Goal: Task Accomplishment & Management: Use online tool/utility

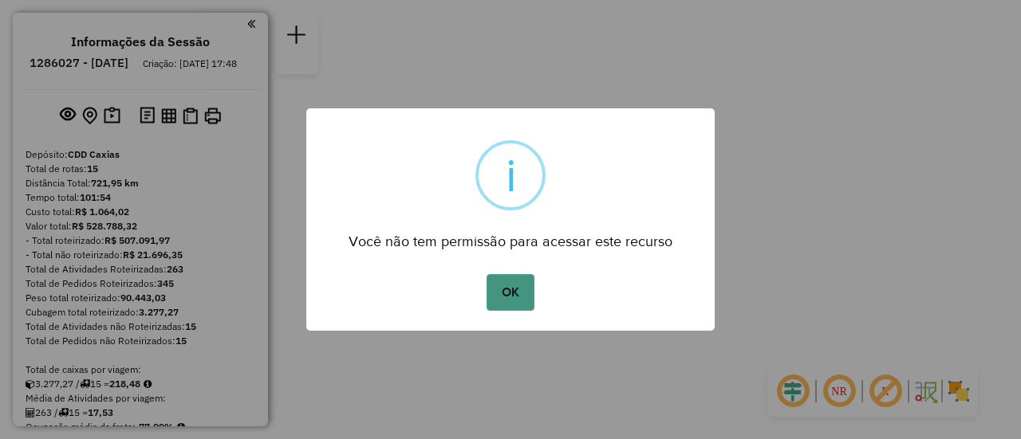
click at [534, 295] on button "OK" at bounding box center [510, 292] width 47 height 37
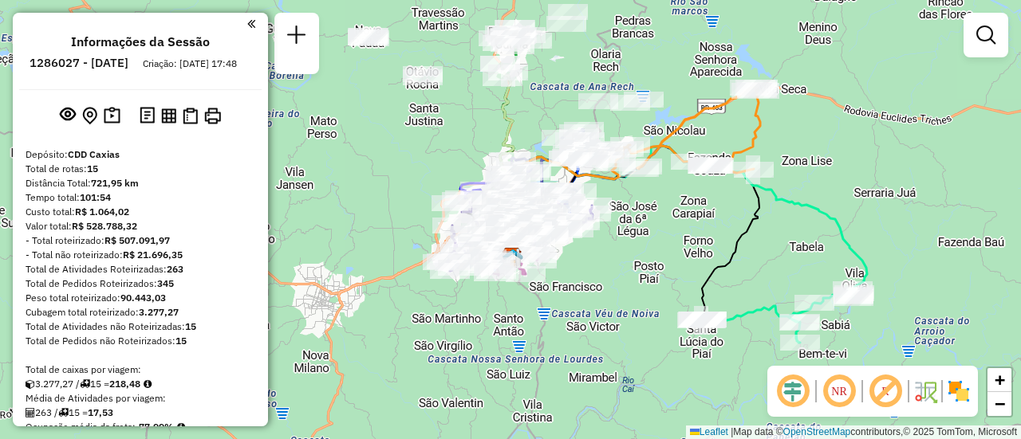
click at [250, 25] on div "Informações da Sessão 1286027 - 01/10/2025 Criação: 30/09/2025 17:48 Depósito: …" at bounding box center [140, 220] width 255 height 414
click at [249, 26] on em at bounding box center [251, 24] width 8 height 14
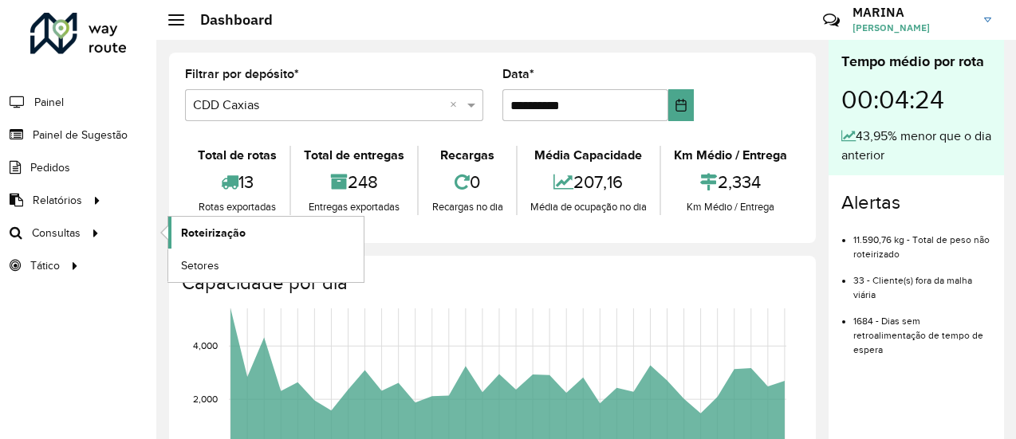
click at [202, 232] on span "Roteirização" at bounding box center [213, 233] width 65 height 17
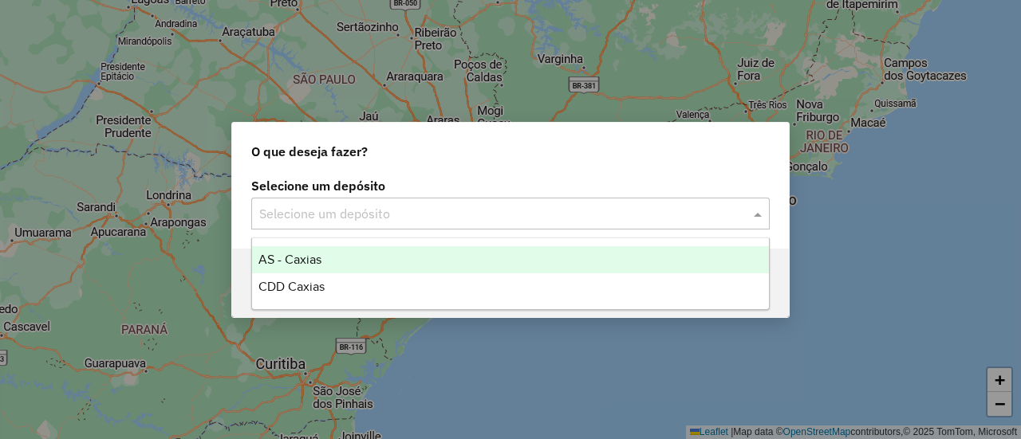
click at [380, 218] on input "text" at bounding box center [494, 214] width 471 height 19
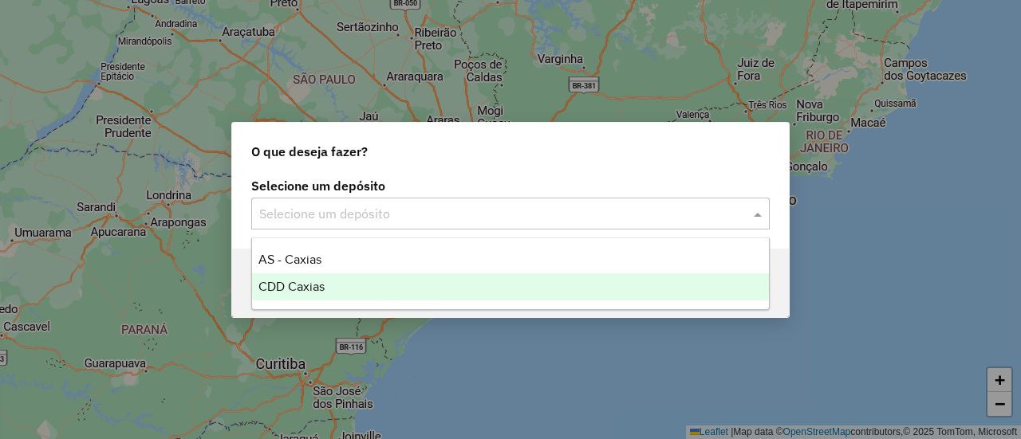
click at [353, 285] on div "CDD Caxias" at bounding box center [510, 287] width 516 height 27
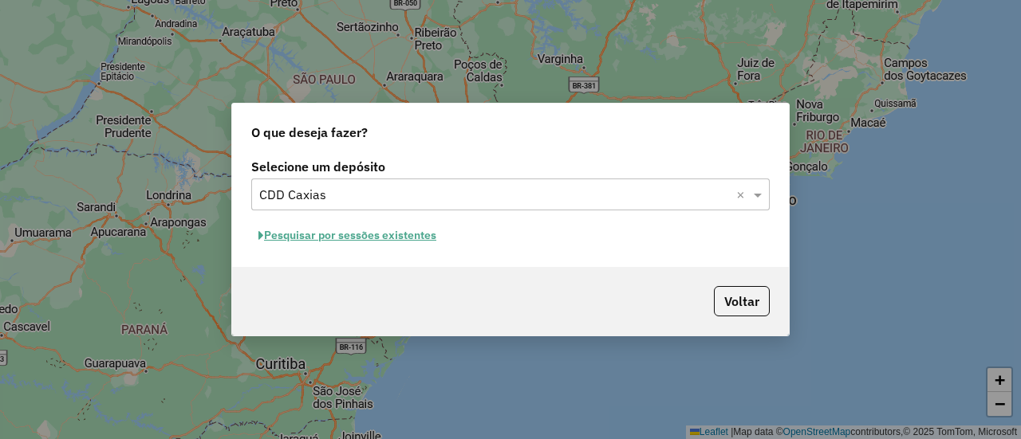
click at [328, 234] on button "Pesquisar por sessões existentes" at bounding box center [347, 235] width 192 height 25
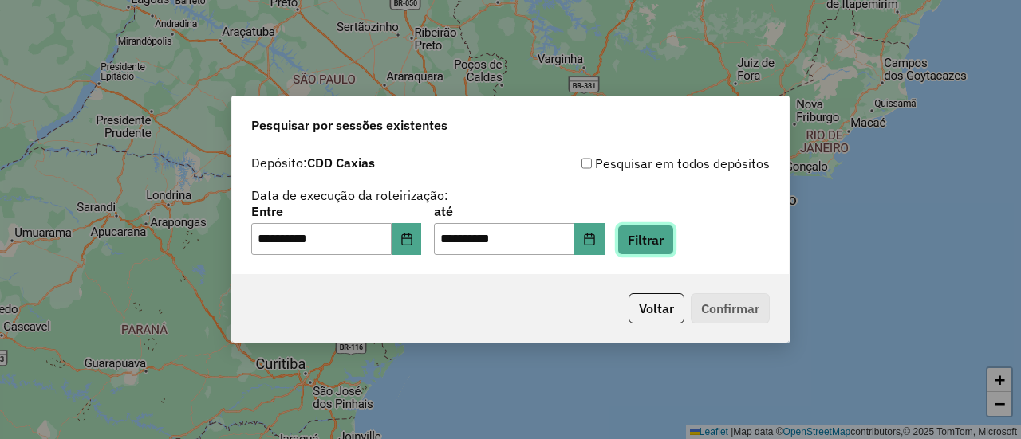
click at [674, 248] on button "Filtrar" at bounding box center [645, 240] width 57 height 30
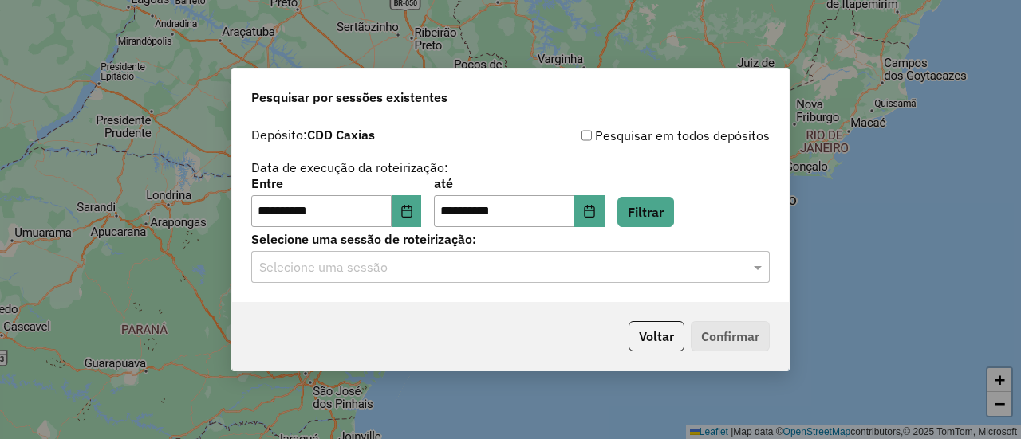
click at [525, 282] on div "Selecione uma sessão" at bounding box center [510, 267] width 518 height 32
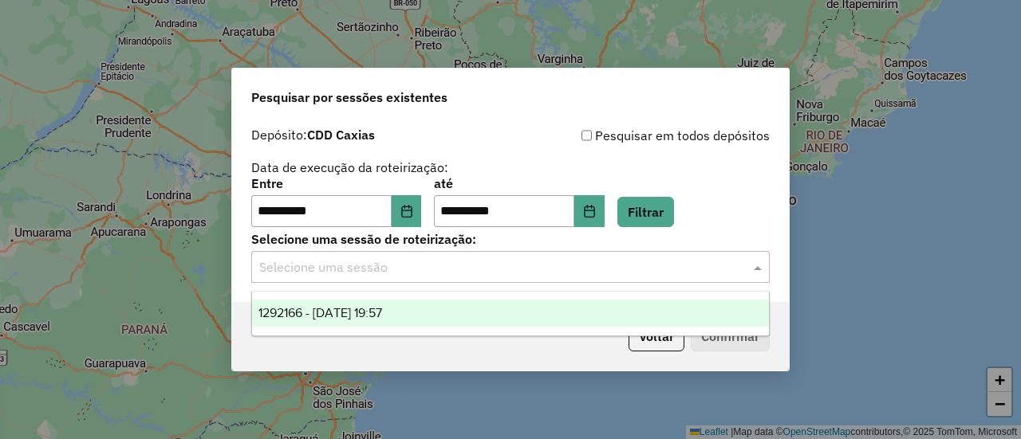
click at [382, 306] on span "1292166 - 10/10/2025 19:57" at bounding box center [320, 313] width 124 height 14
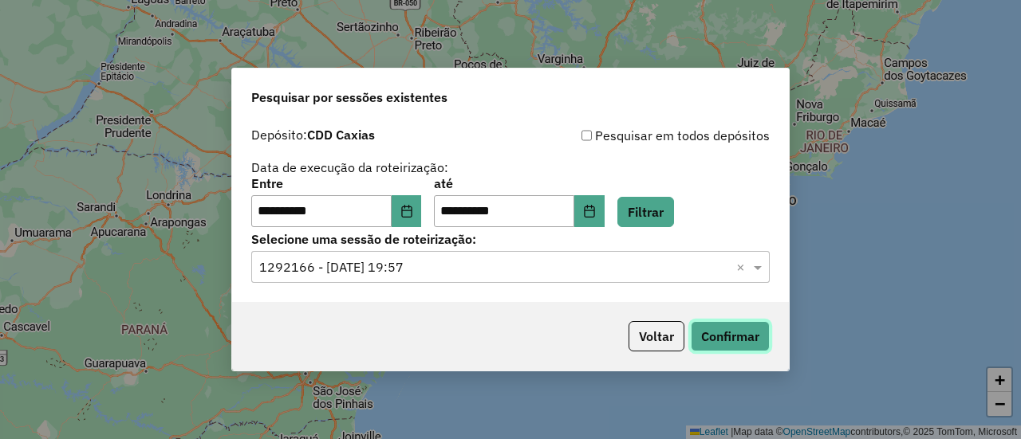
click at [715, 334] on button "Confirmar" at bounding box center [730, 336] width 79 height 30
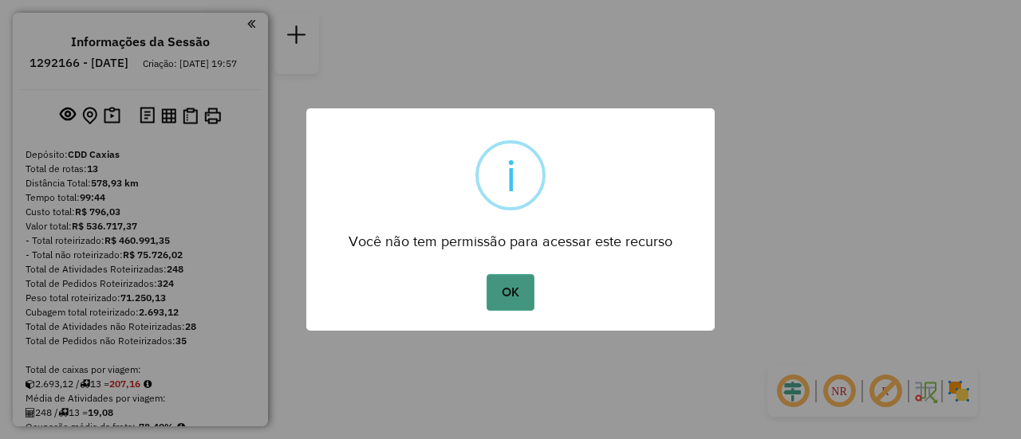
click at [521, 288] on button "OK" at bounding box center [510, 292] width 47 height 37
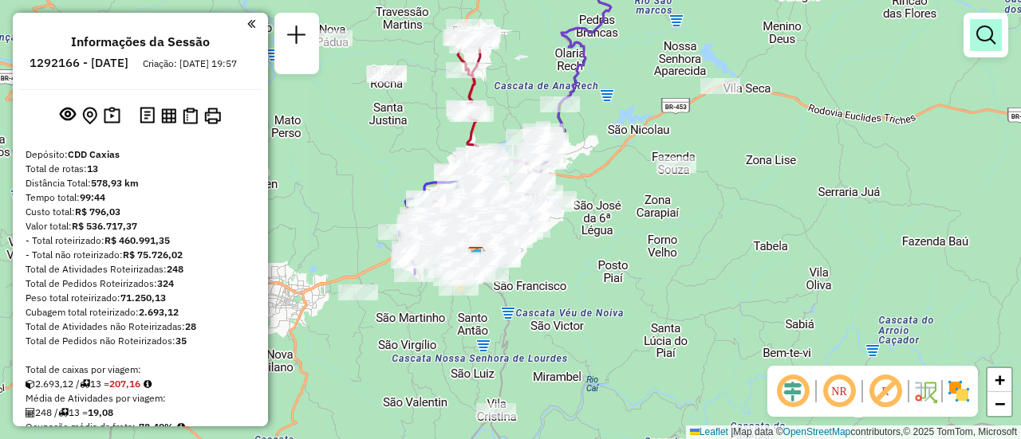
click at [990, 46] on link at bounding box center [986, 35] width 32 height 32
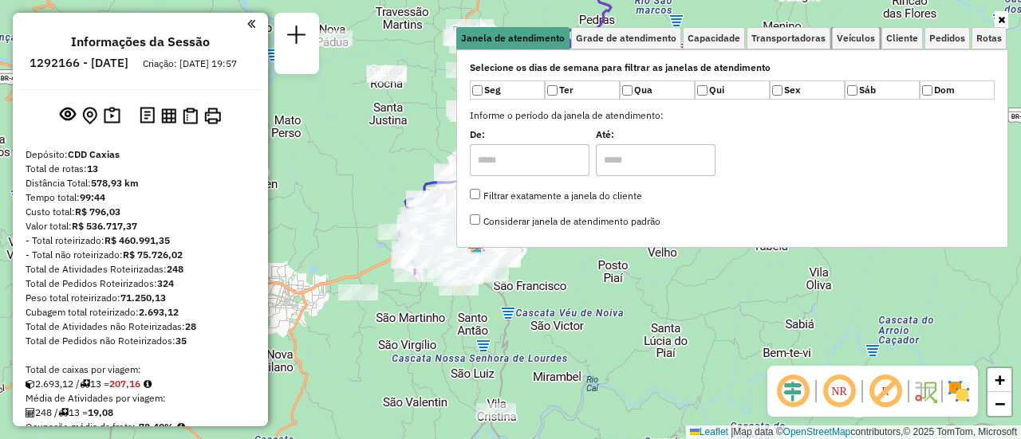
drag, startPoint x: 866, startPoint y: 42, endPoint x: 817, endPoint y: 58, distance: 52.0
click at [868, 42] on span "Veículos" at bounding box center [856, 38] width 38 height 10
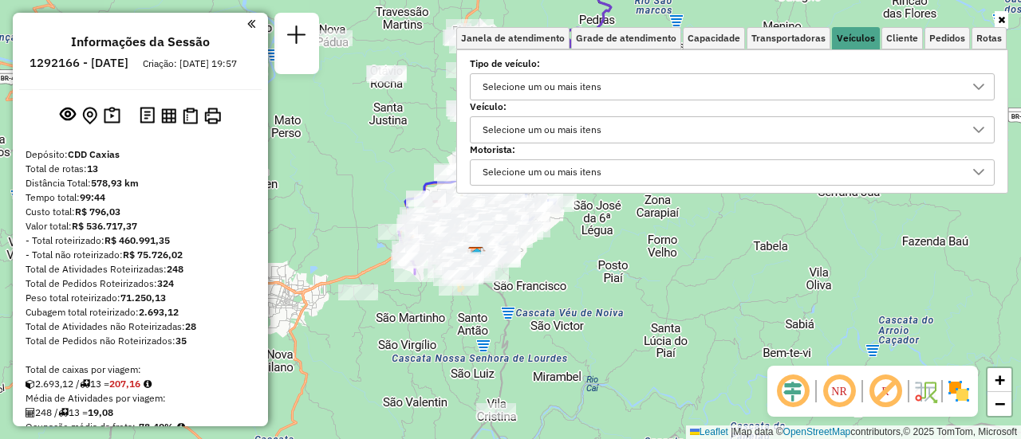
click at [522, 85] on div "Selecione um ou mais itens" at bounding box center [542, 87] width 130 height 26
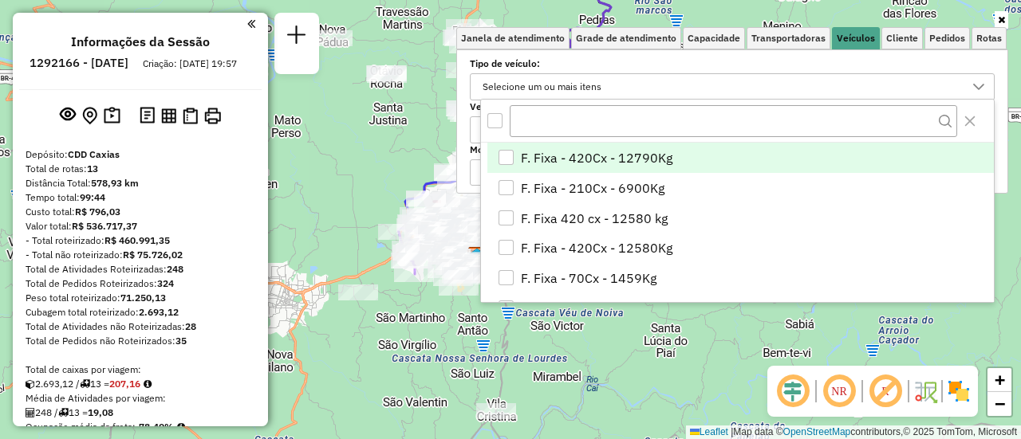
scroll to position [10, 54]
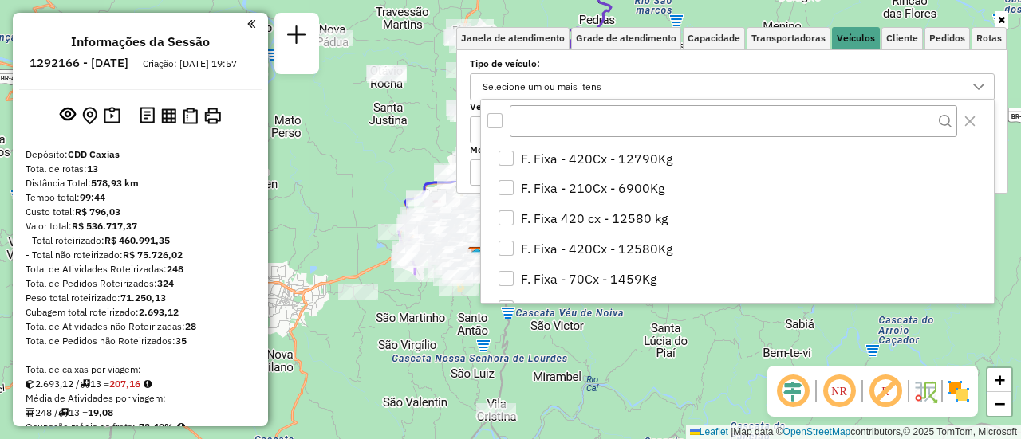
click at [574, 61] on label "Tipo de veículo:" at bounding box center [732, 64] width 525 height 14
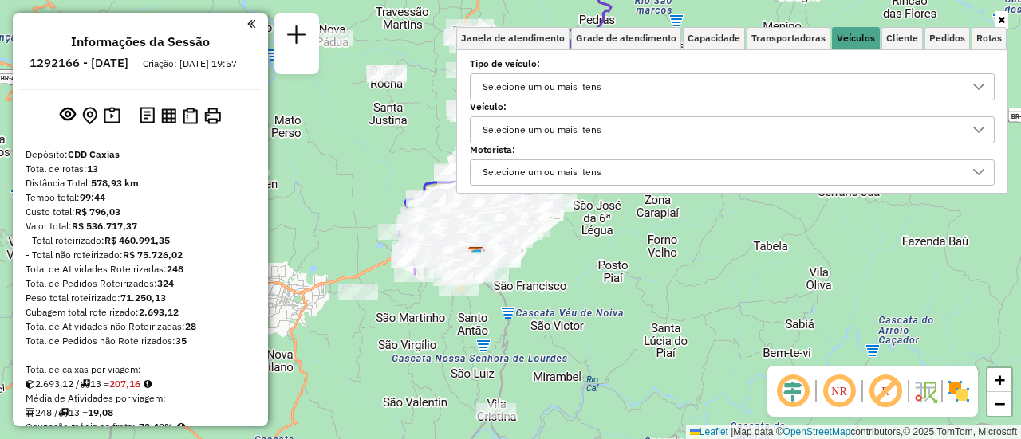
click at [566, 122] on div "Selecione um ou mais itens" at bounding box center [542, 130] width 130 height 26
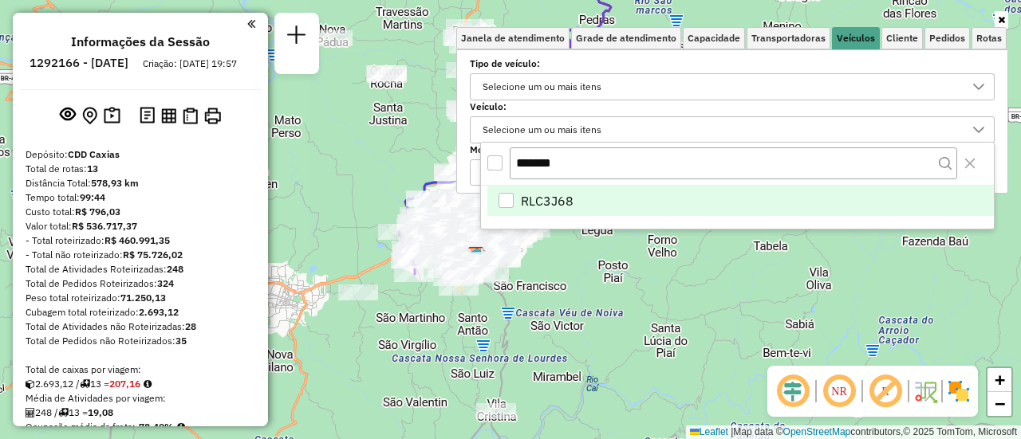
type input "*******"
click at [567, 193] on span "RLC3J68" at bounding box center [547, 200] width 53 height 19
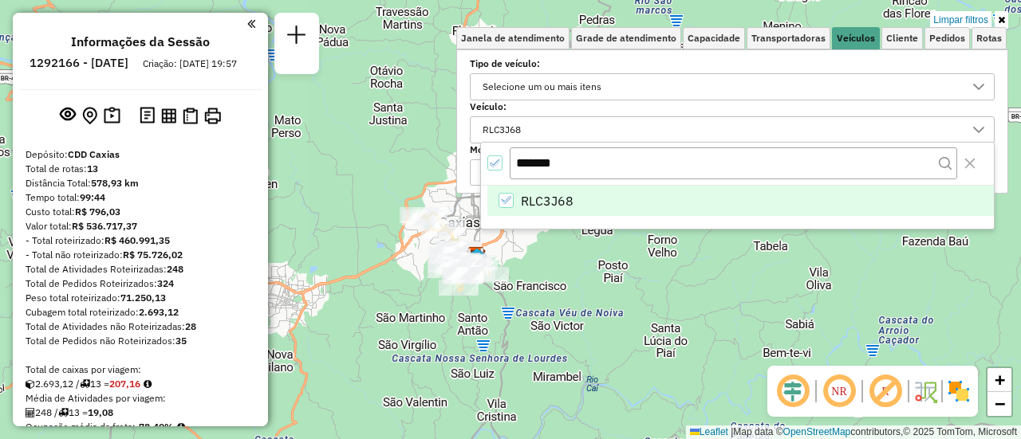
click at [550, 258] on div "Limpar filtros Janela de atendimento Grade de atendimento Capacidade Transporta…" at bounding box center [510, 219] width 1021 height 439
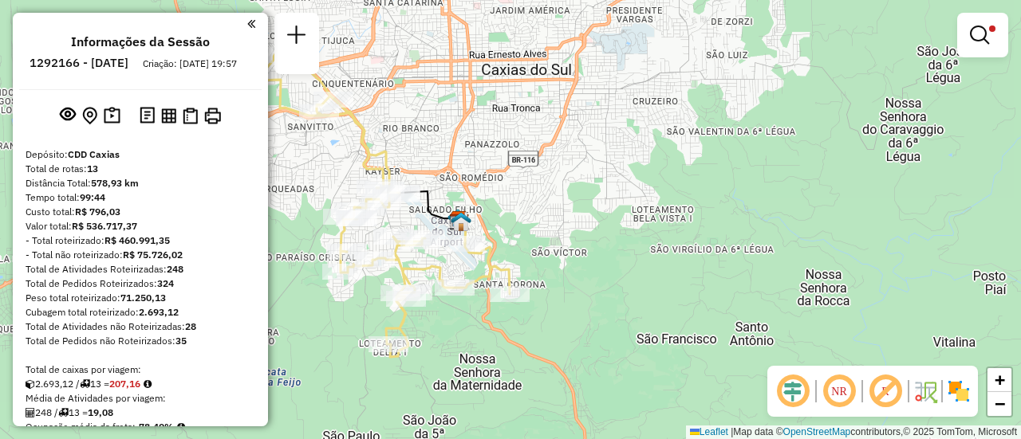
drag, startPoint x: 438, startPoint y: 249, endPoint x: 676, endPoint y: 219, distance: 240.4
click at [654, 219] on div "Limpar filtros Janela de atendimento Grade de atendimento Capacidade Transporta…" at bounding box center [510, 219] width 1021 height 439
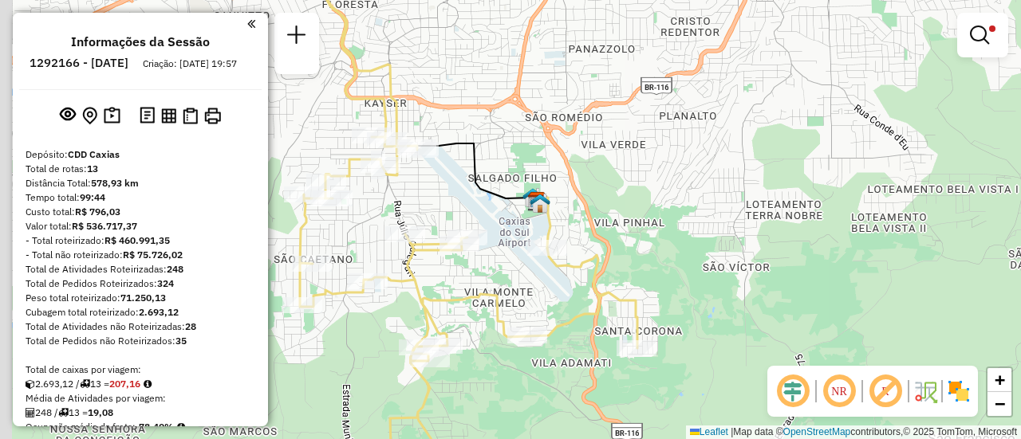
drag, startPoint x: 502, startPoint y: 231, endPoint x: 601, endPoint y: 233, distance: 98.1
click at [601, 233] on div "Limpar filtros Janela de atendimento Grade de atendimento Capacidade Transporta…" at bounding box center [510, 219] width 1021 height 439
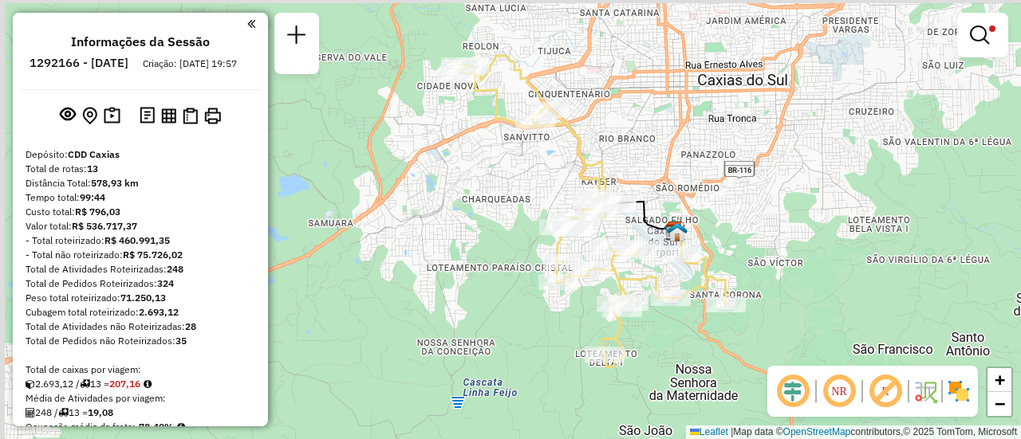
drag, startPoint x: 625, startPoint y: 179, endPoint x: 745, endPoint y: 190, distance: 120.2
click at [745, 190] on div "Limpar filtros Janela de atendimento Grade de atendimento Capacidade Transporta…" at bounding box center [510, 219] width 1021 height 439
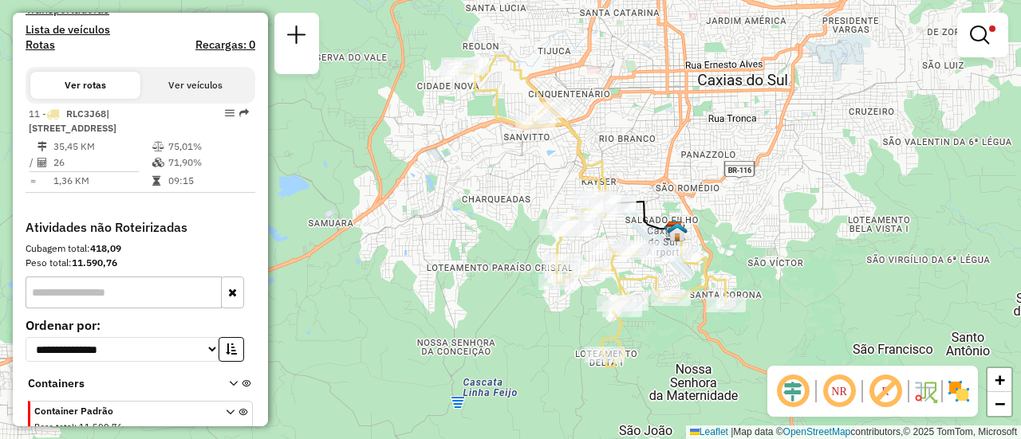
scroll to position [491, 0]
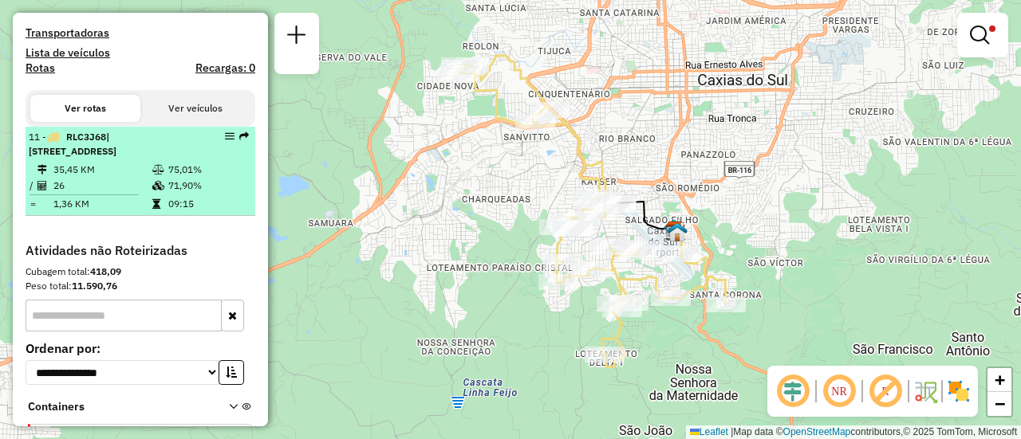
click at [98, 194] on td "26" at bounding box center [102, 186] width 99 height 16
select select "**********"
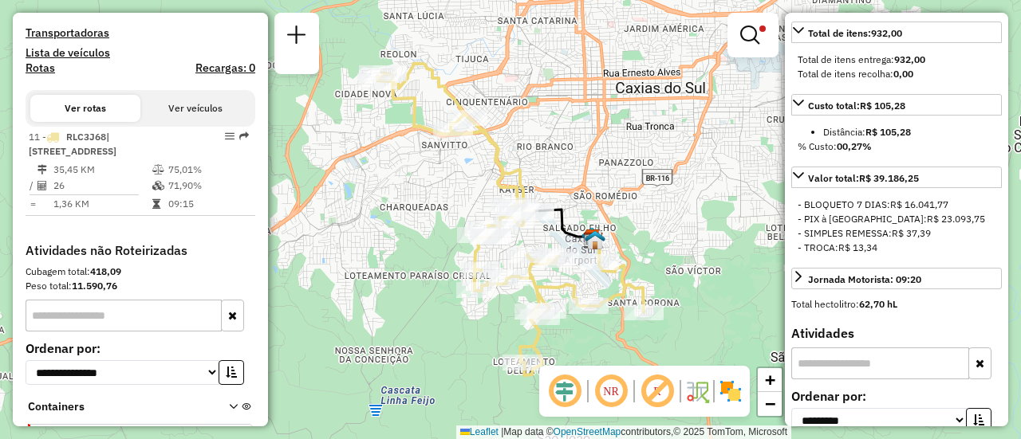
scroll to position [160, 0]
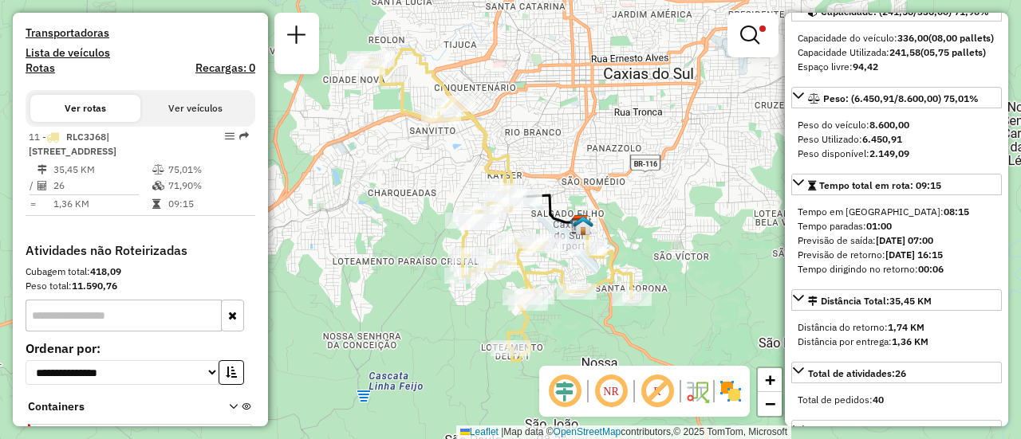
drag, startPoint x: 580, startPoint y: 183, endPoint x: 568, endPoint y: 167, distance: 20.6
click at [568, 167] on div "Limpar filtros Janela de atendimento Grade de atendimento Capacidade Transporta…" at bounding box center [510, 219] width 1021 height 439
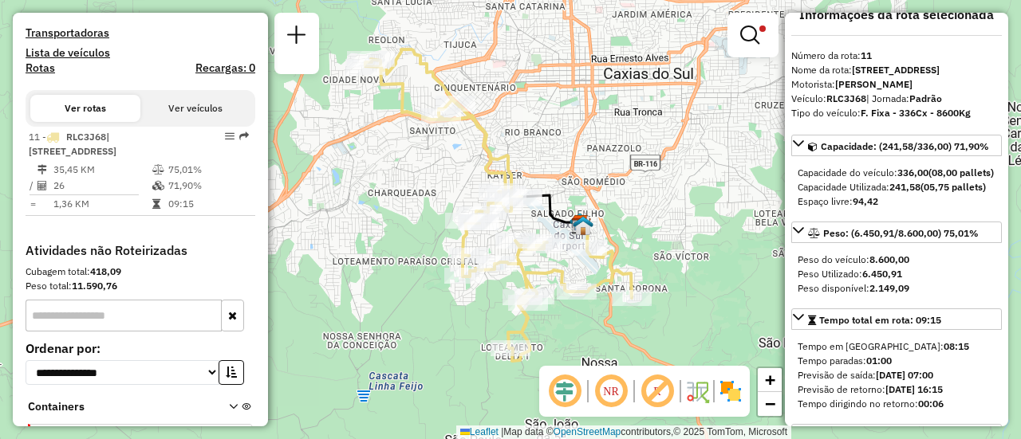
scroll to position [0, 0]
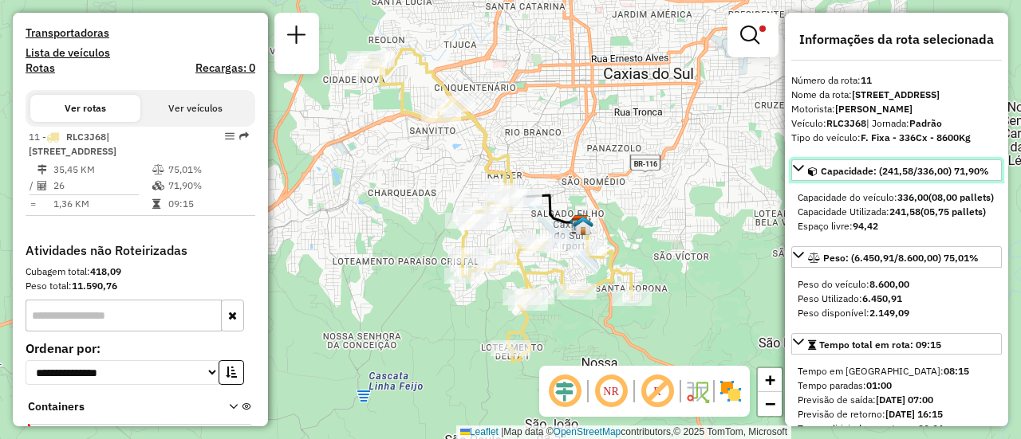
click at [841, 177] on span "Capacidade: (241,58/336,00) 71,90%" at bounding box center [905, 171] width 168 height 12
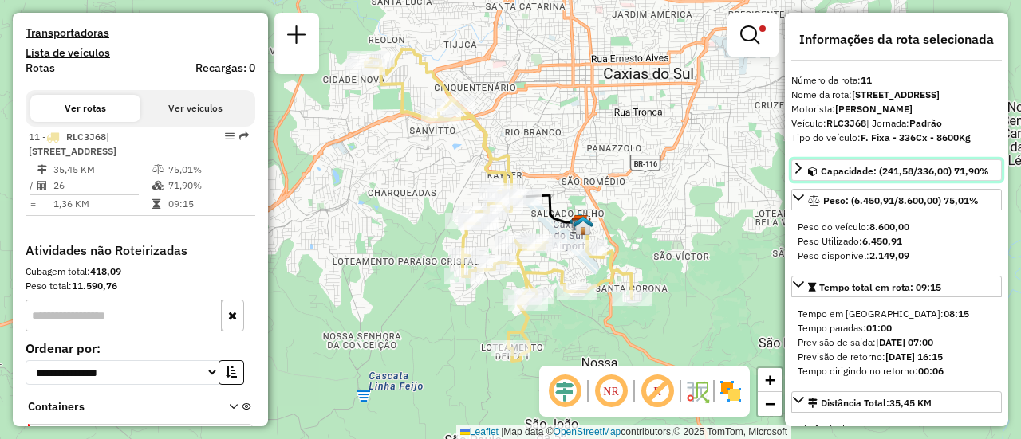
click at [841, 177] on span "Capacidade: (241,58/336,00) 71,90%" at bounding box center [905, 171] width 168 height 12
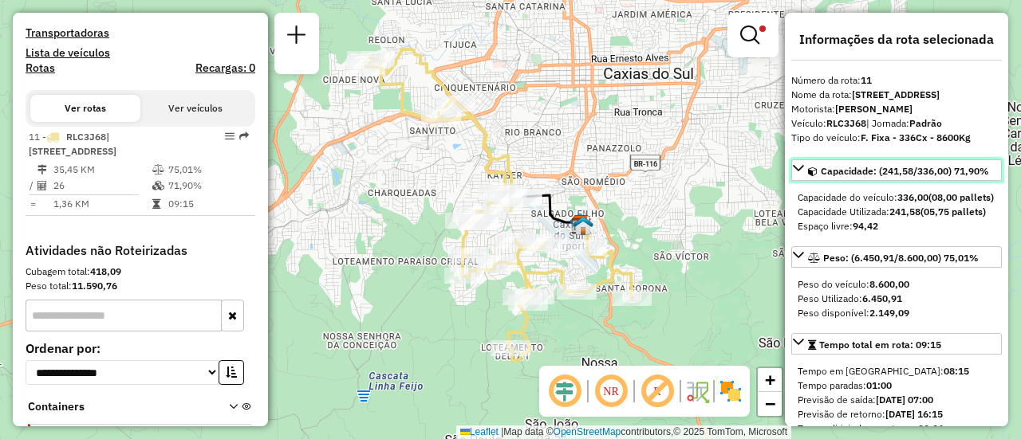
click at [841, 177] on span "Capacidade: (241,58/336,00) 71,90%" at bounding box center [905, 171] width 168 height 12
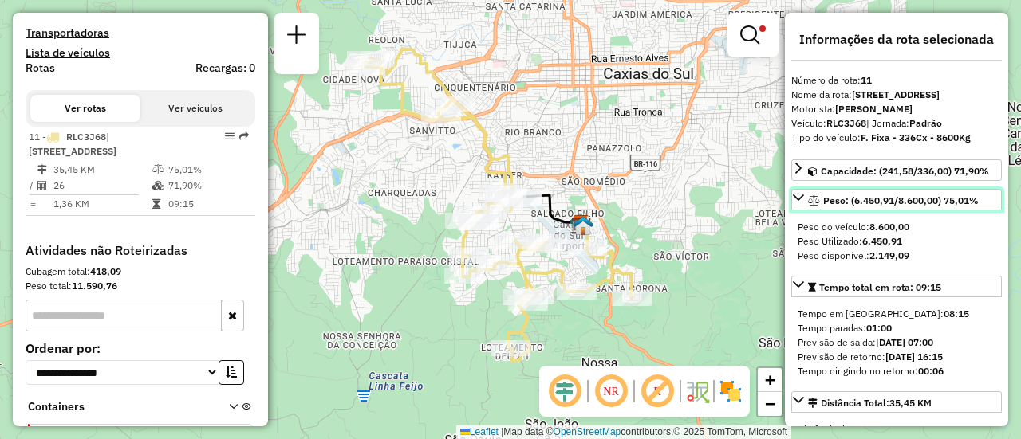
click at [852, 207] on span "Peso: (6.450,91/8.600,00) 75,01%" at bounding box center [901, 201] width 156 height 12
